Goal: Find specific page/section

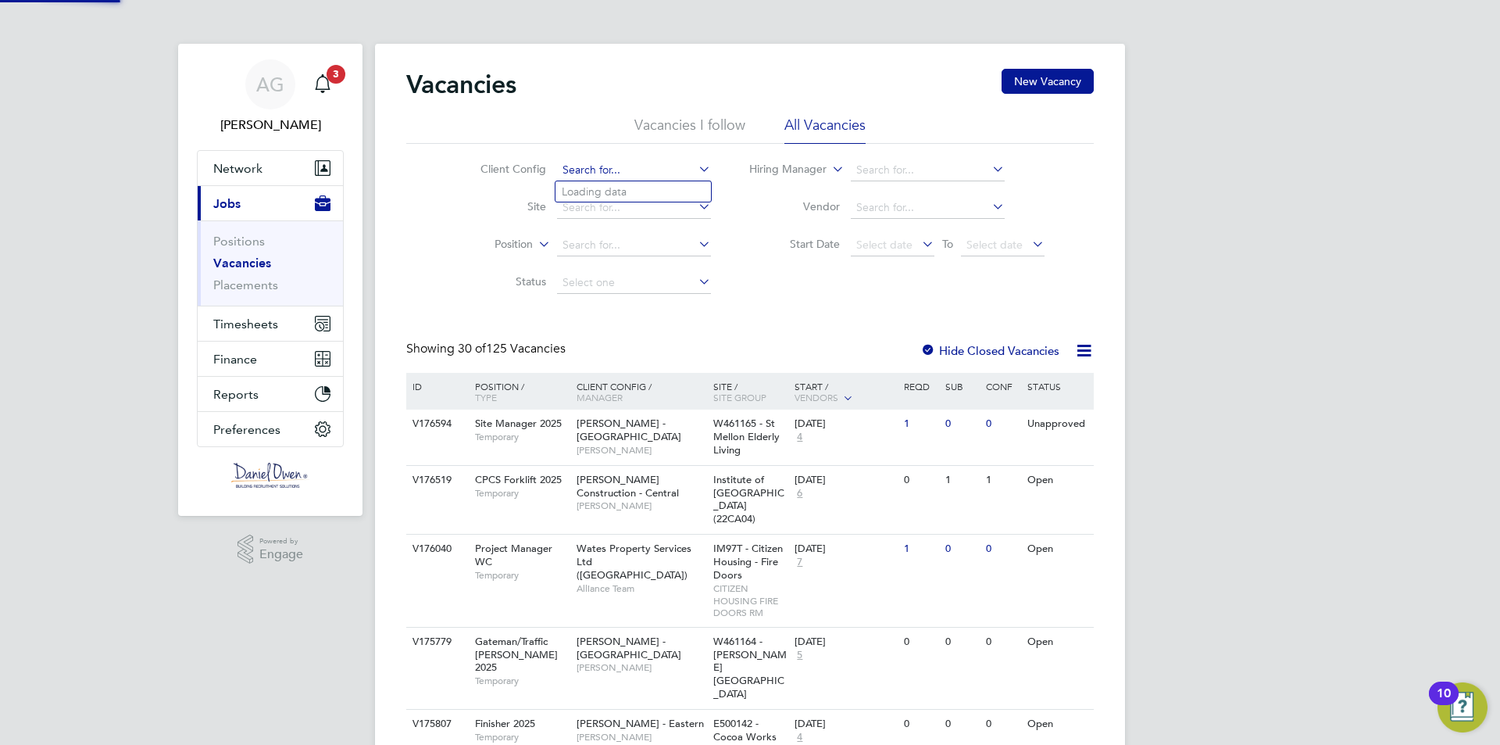
click at [612, 171] on input at bounding box center [634, 170] width 154 height 22
click at [640, 228] on li "Wate s Property Services Ltd ([GEOGRAPHIC_DATA])" at bounding box center [715, 233] width 319 height 21
type input "Wates Property Services Ltd ([GEOGRAPHIC_DATA])"
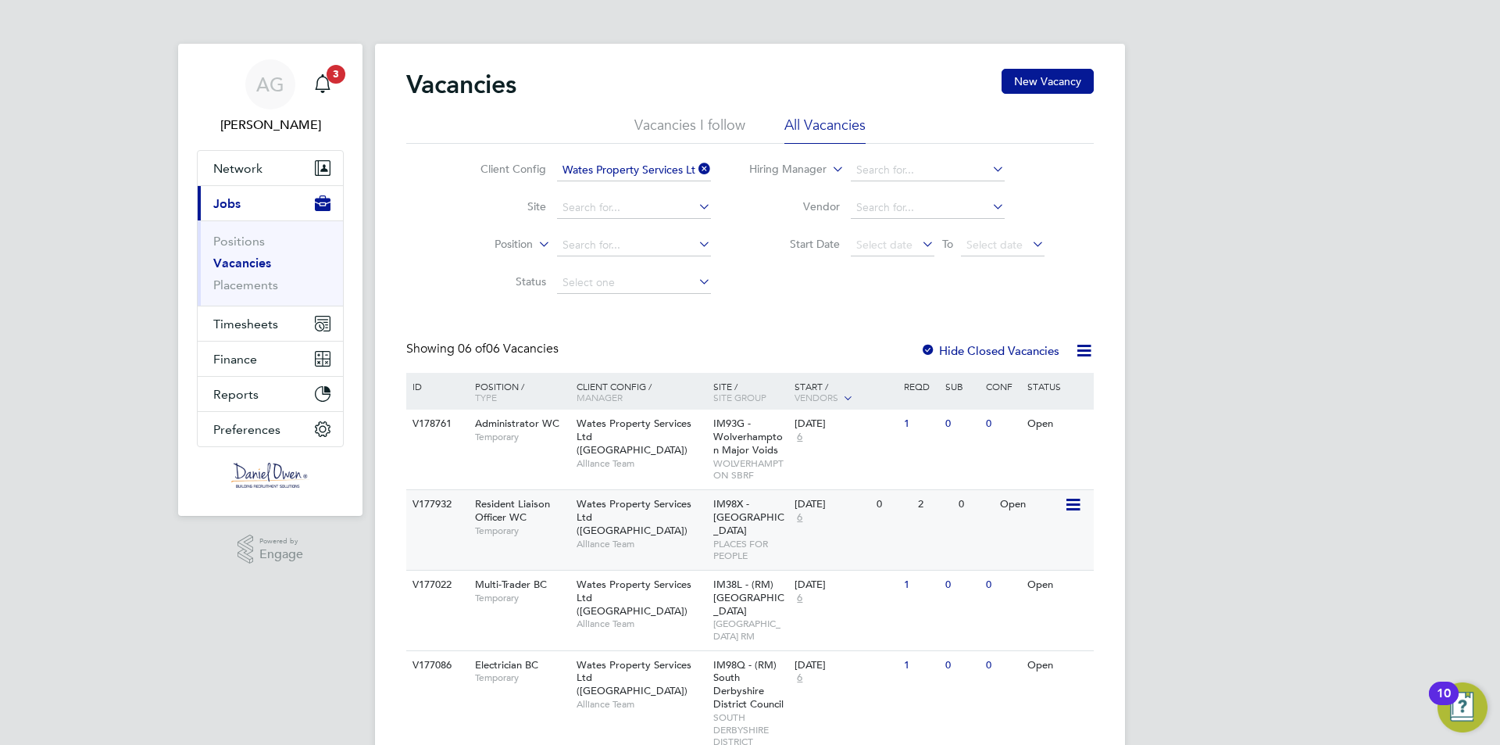
click at [574, 510] on div "Wates Property Services Ltd (Central & North) Alliance Team" at bounding box center [641, 523] width 137 height 67
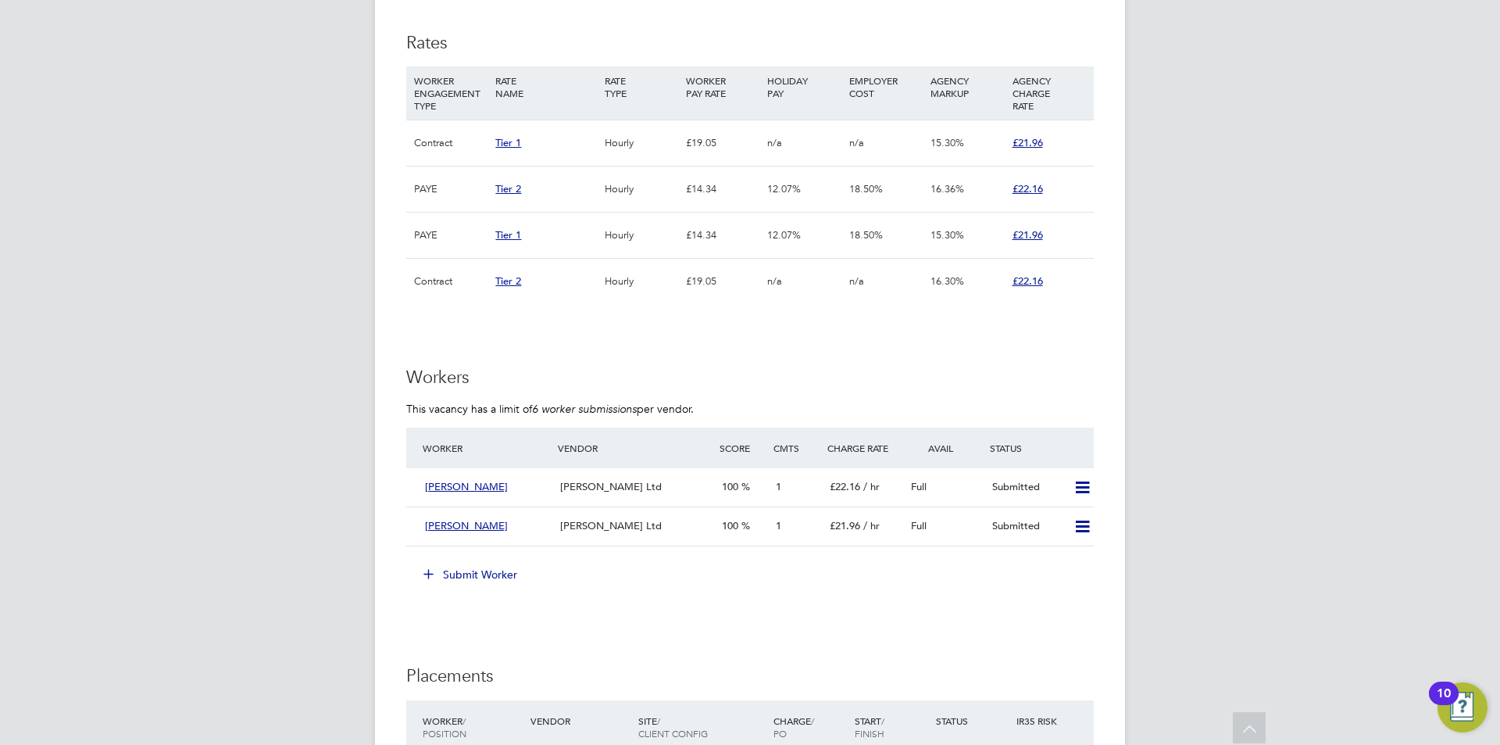
scroll to position [1094, 0]
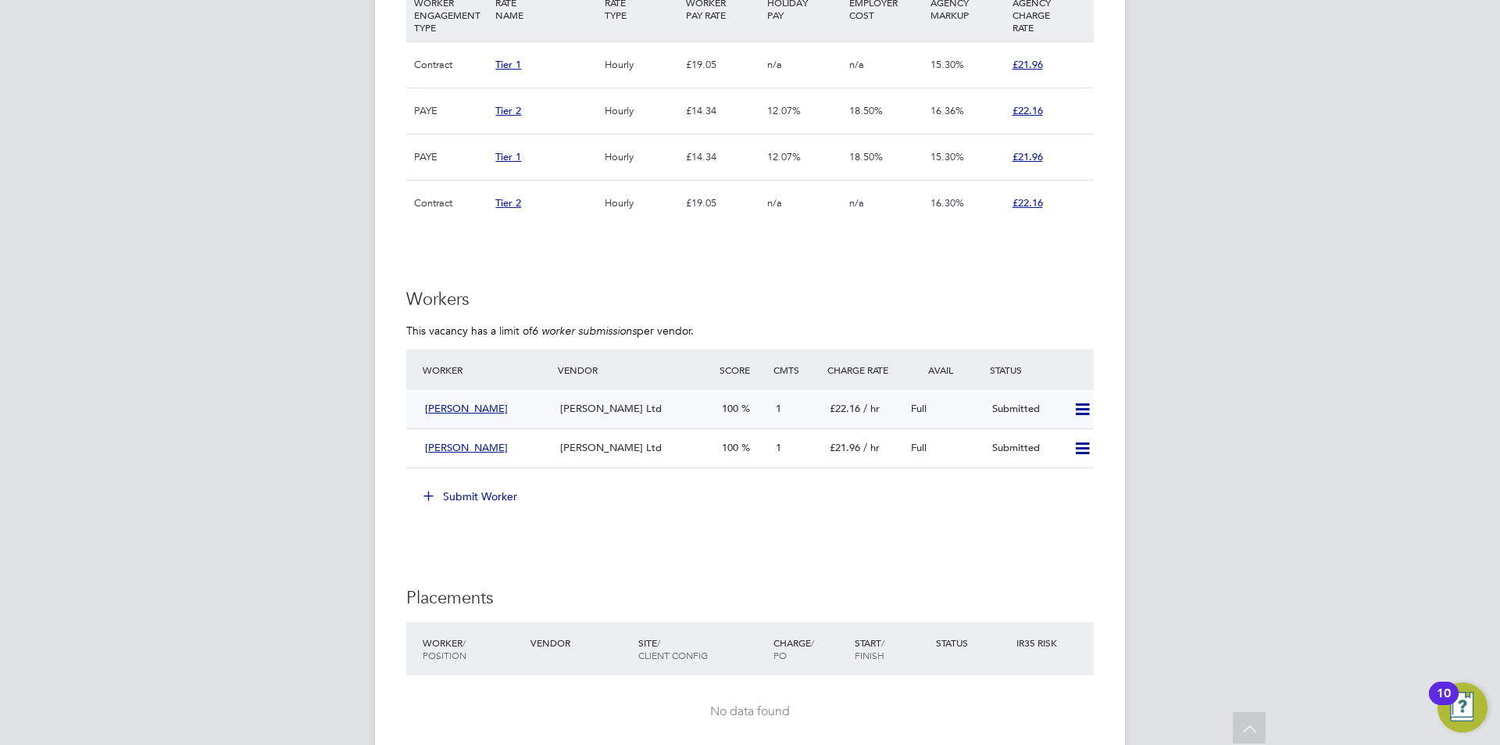
click at [1088, 404] on icon at bounding box center [1083, 409] width 20 height 13
click at [491, 405] on span "Amanda Dodman" at bounding box center [466, 408] width 83 height 13
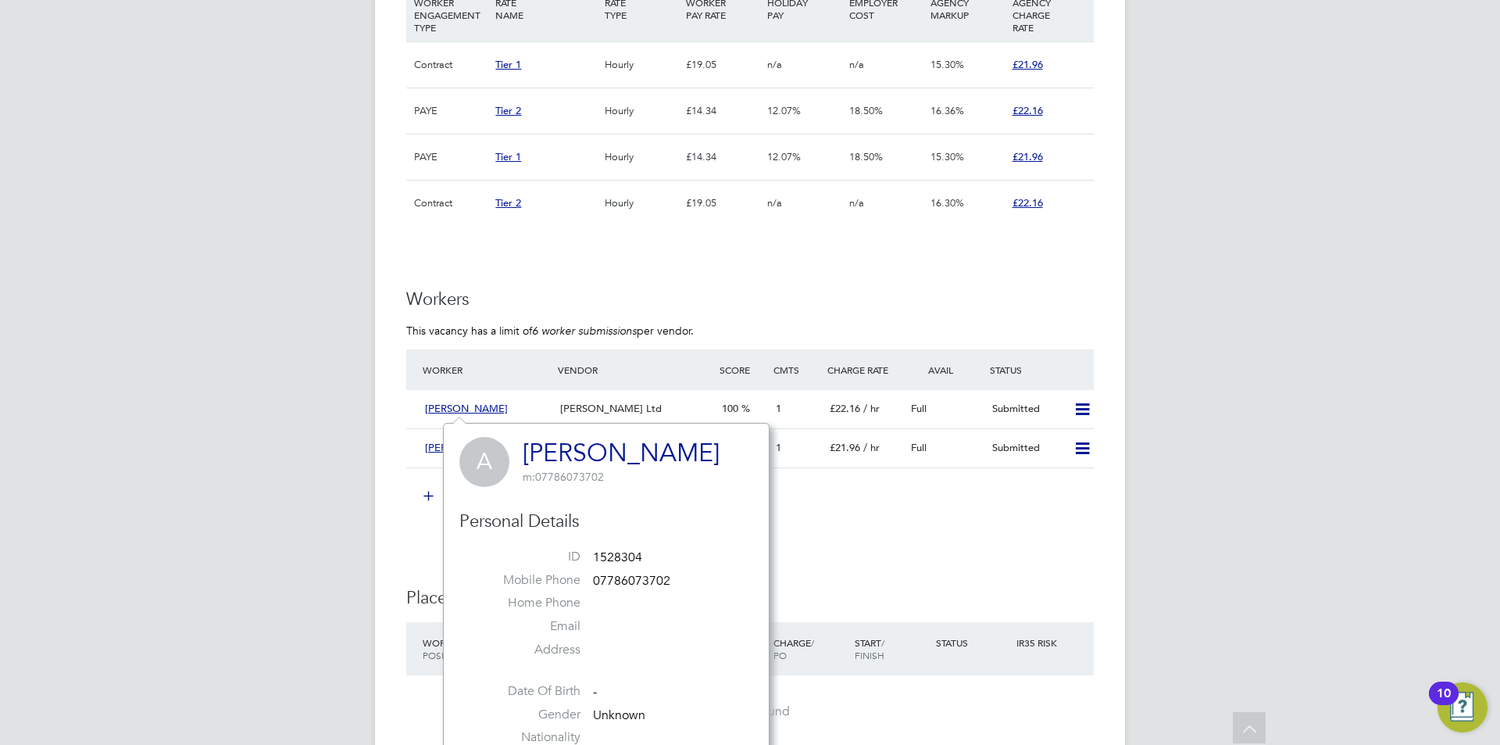
scroll to position [1510, 0]
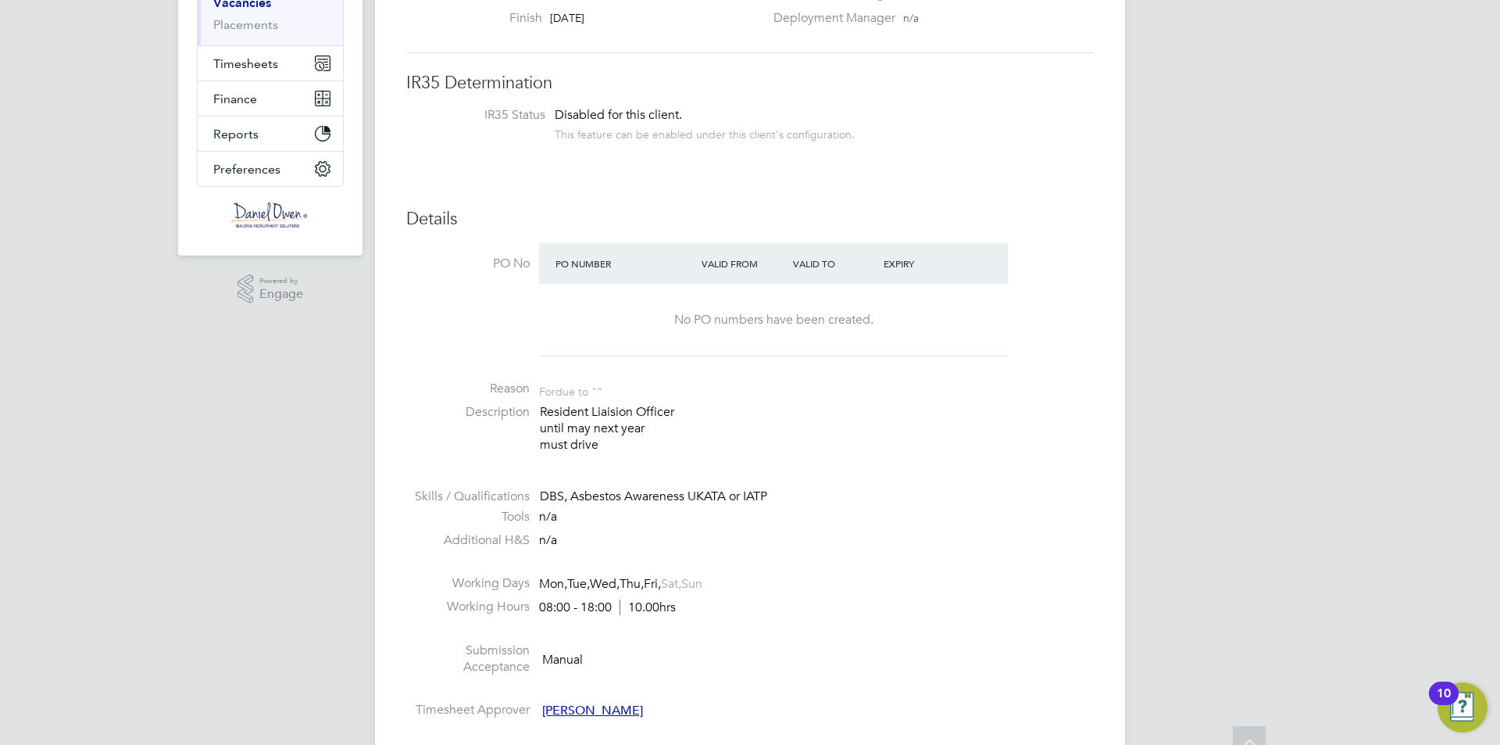
scroll to position [0, 0]
